Goal: Navigation & Orientation: Find specific page/section

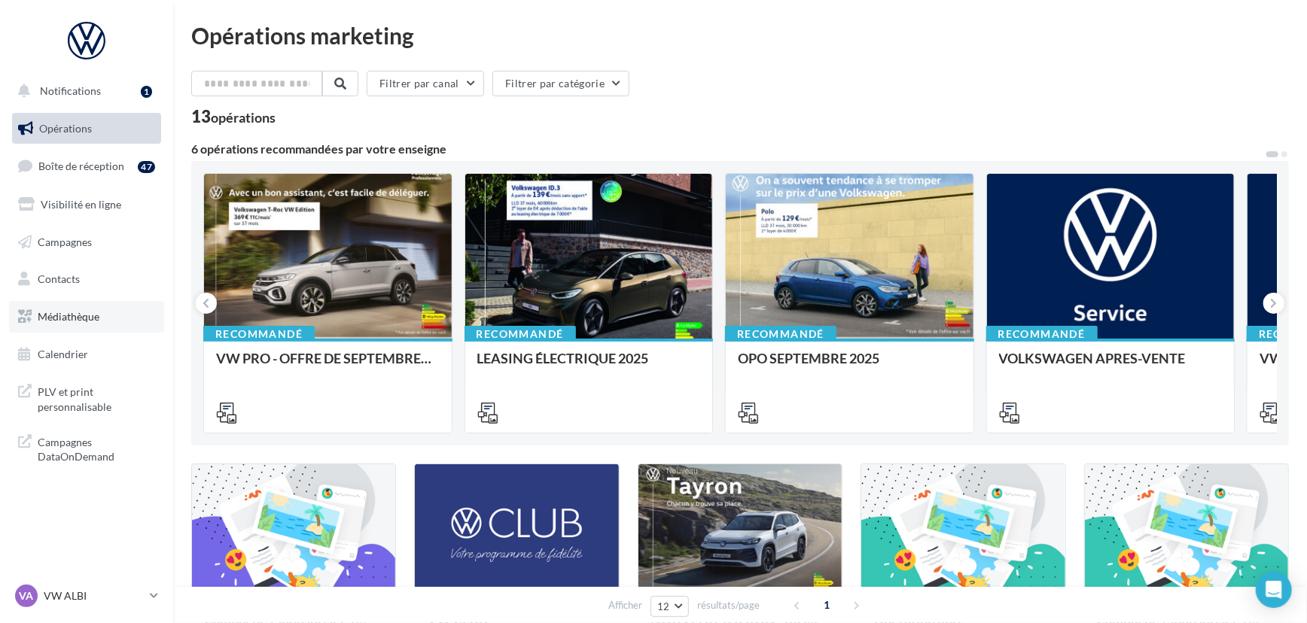
click at [90, 316] on span "Médiathèque" at bounding box center [69, 316] width 62 height 13
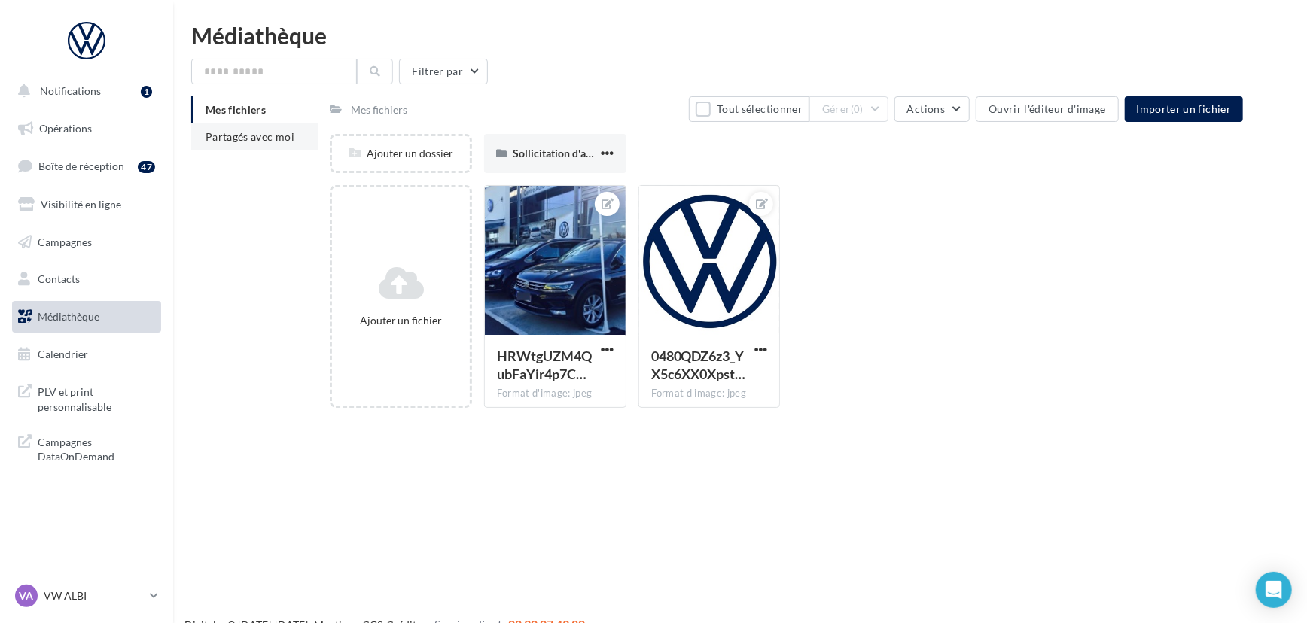
click at [218, 133] on span "Partagés avec moi" at bounding box center [250, 136] width 89 height 13
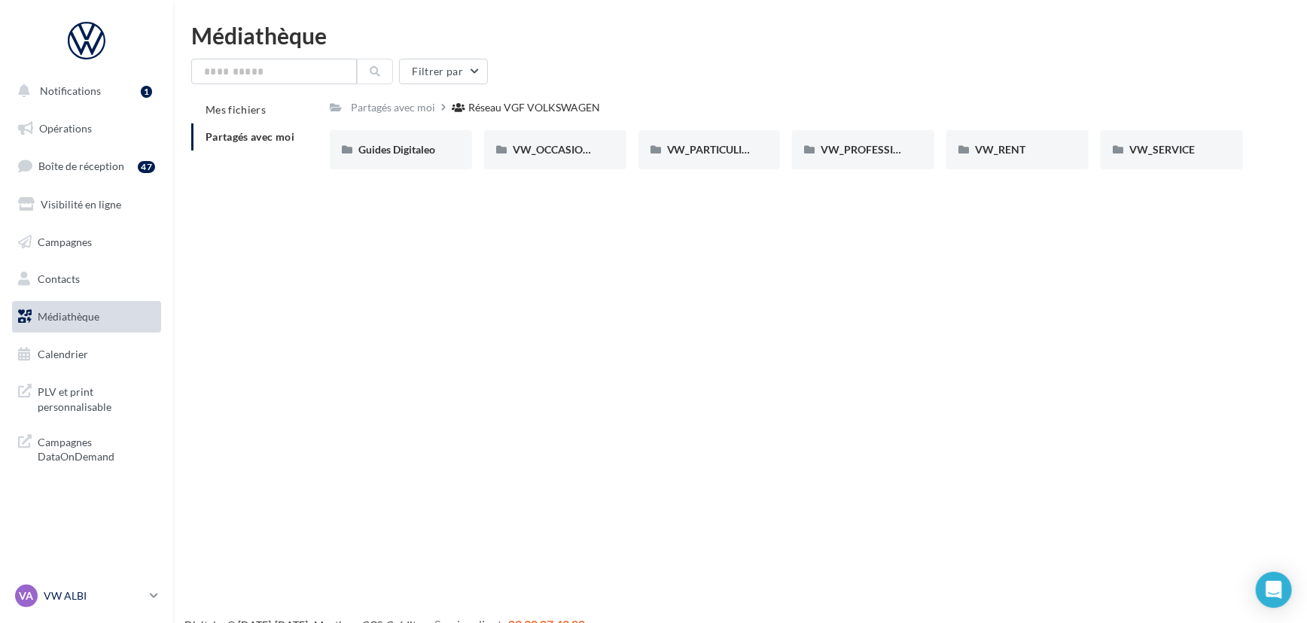
click at [69, 601] on p "VW ALBI" at bounding box center [94, 596] width 100 height 15
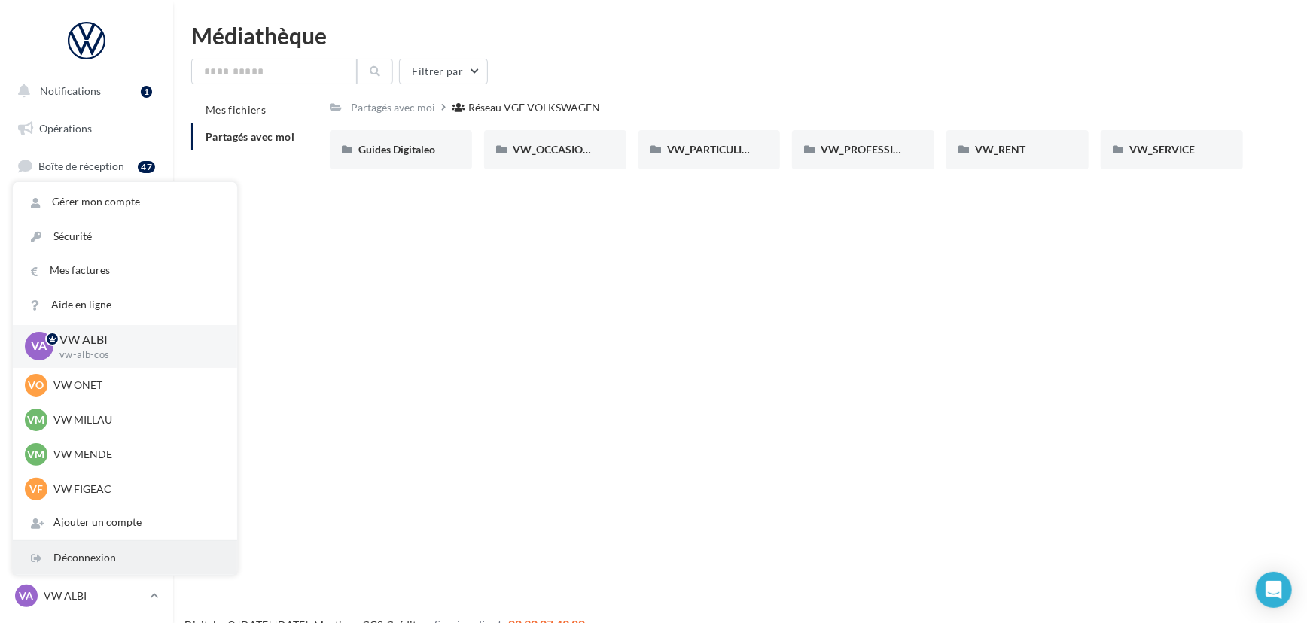
click at [84, 572] on div "Déconnexion" at bounding box center [125, 558] width 224 height 34
